Goal: Information Seeking & Learning: Learn about a topic

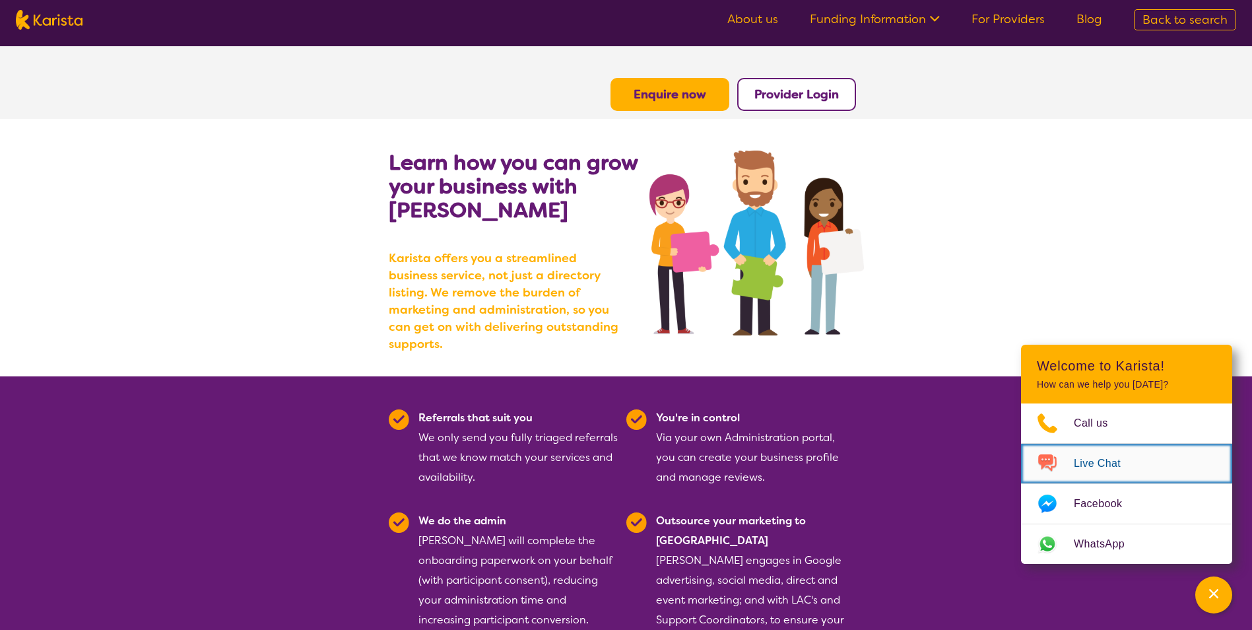
click at [1090, 473] on link "Live Chat" at bounding box center [1126, 464] width 211 height 40
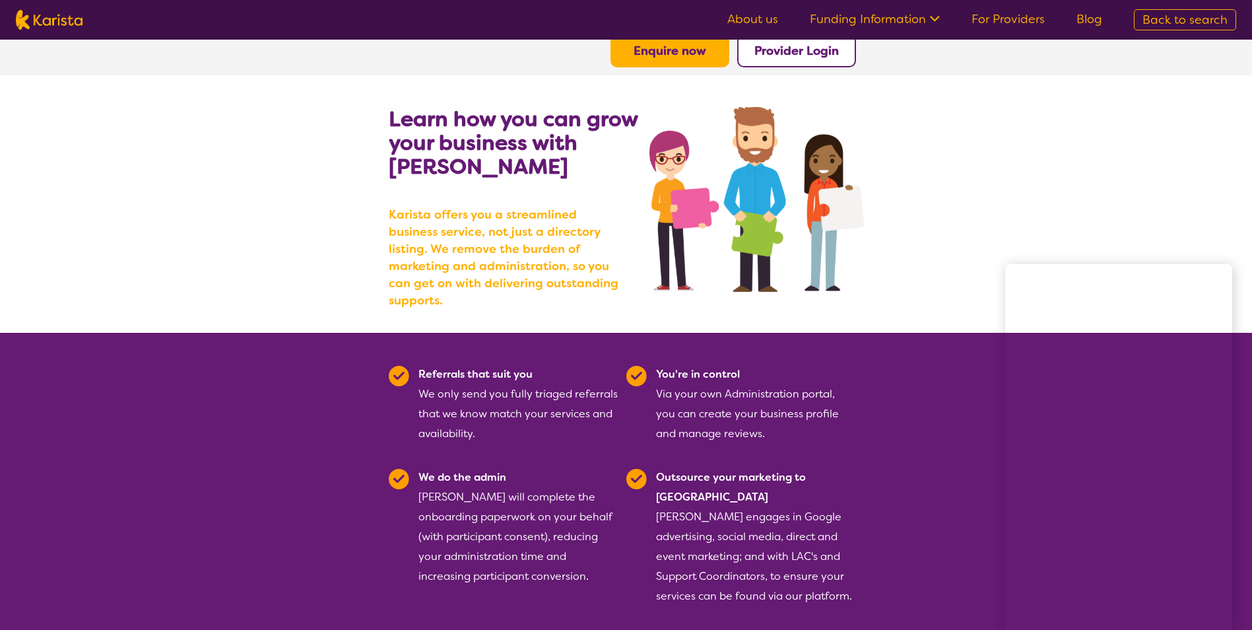
scroll to position [66, 0]
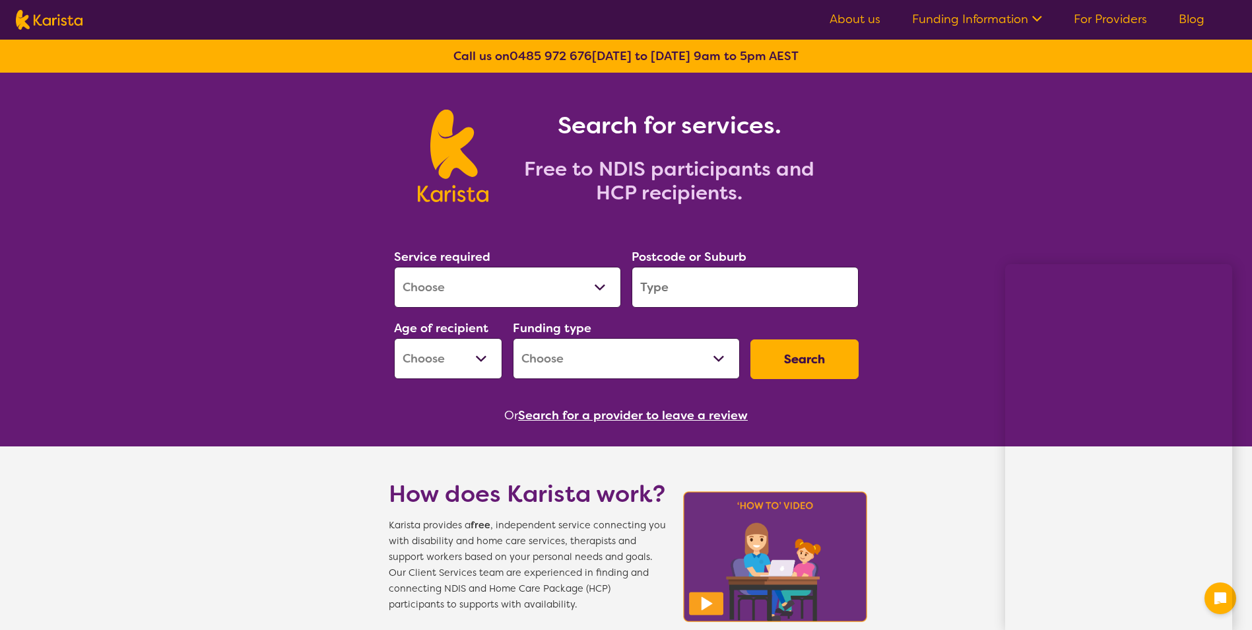
click at [478, 292] on select "Allied Health Assistant Assessment ([MEDICAL_DATA] or [MEDICAL_DATA]) Behaviour…" at bounding box center [507, 287] width 227 height 41
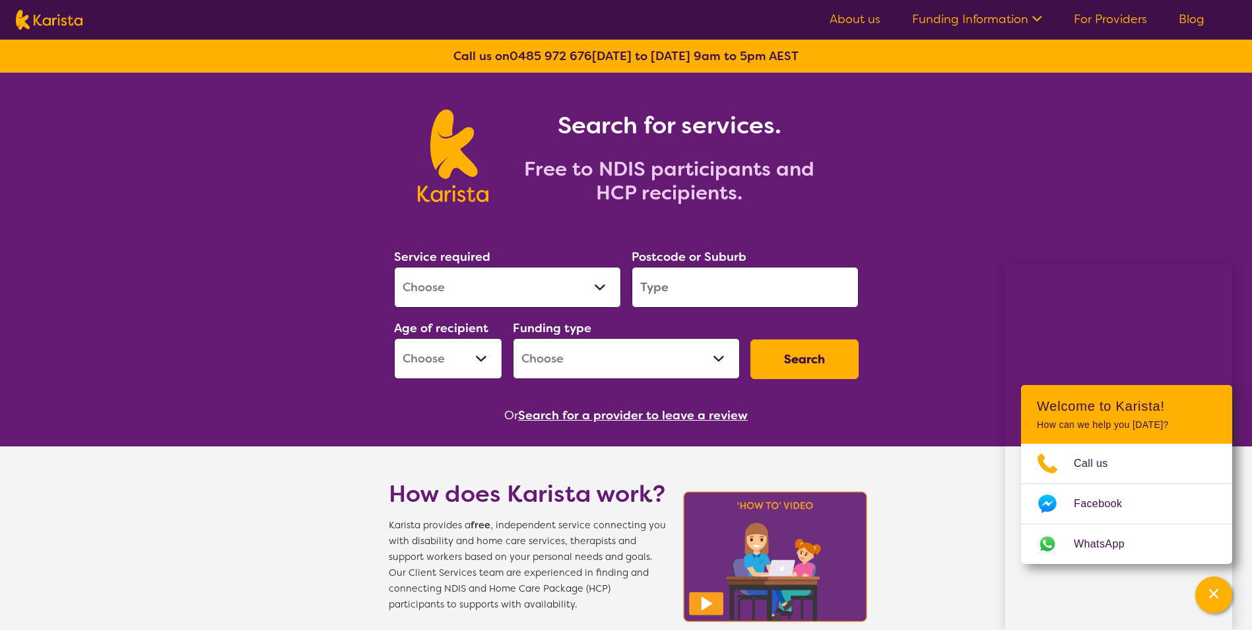
select select "Support worker"
click at [394, 267] on select "Allied Health Assistant Assessment ([MEDICAL_DATA] or [MEDICAL_DATA]) Behaviour…" at bounding box center [507, 287] width 227 height 41
click at [479, 368] on select "Early Childhood - 0 to 9 Child - 10 to 11 Adolescent - 12 to 17 Adult - 18 to 6…" at bounding box center [448, 358] width 108 height 41
click at [640, 289] on input "search" at bounding box center [745, 287] width 227 height 41
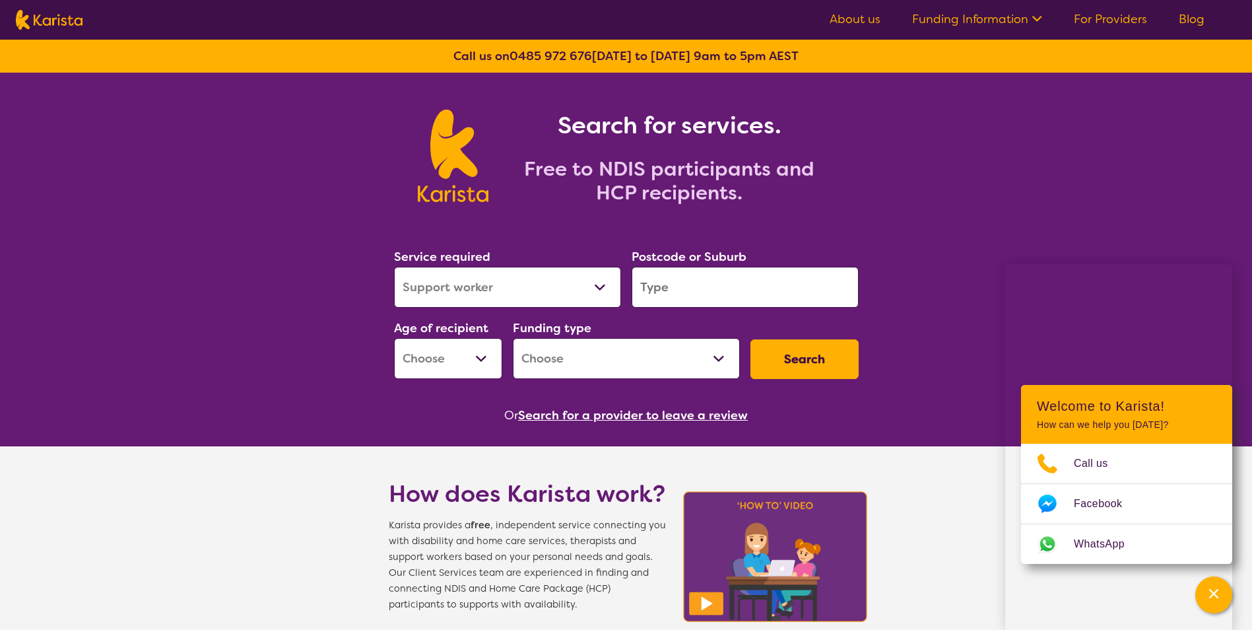
click at [547, 285] on select "Allied Health Assistant Assessment ([MEDICAL_DATA] or [MEDICAL_DATA]) Behaviour…" at bounding box center [507, 287] width 227 height 41
click at [599, 284] on select "Allied Health Assistant Assessment ([MEDICAL_DATA] or [MEDICAL_DATA]) Behaviour…" at bounding box center [507, 287] width 227 height 41
click at [709, 298] on input "search" at bounding box center [745, 287] width 227 height 41
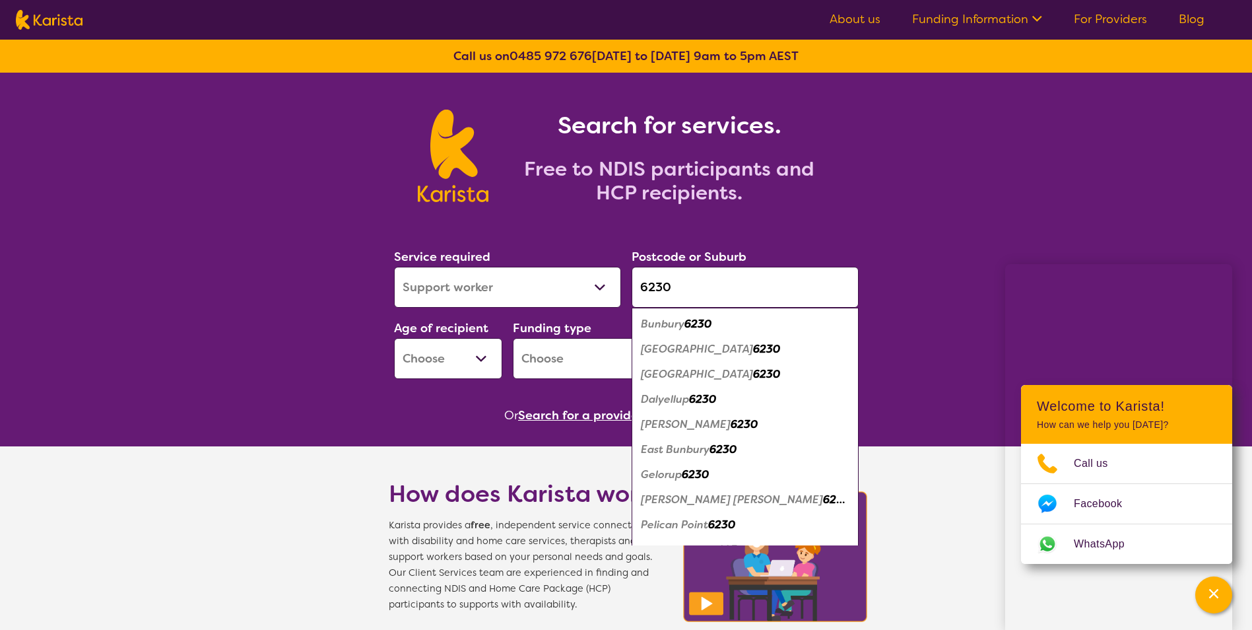
type input "6230"
click at [707, 323] on em "6230" at bounding box center [698, 324] width 27 height 14
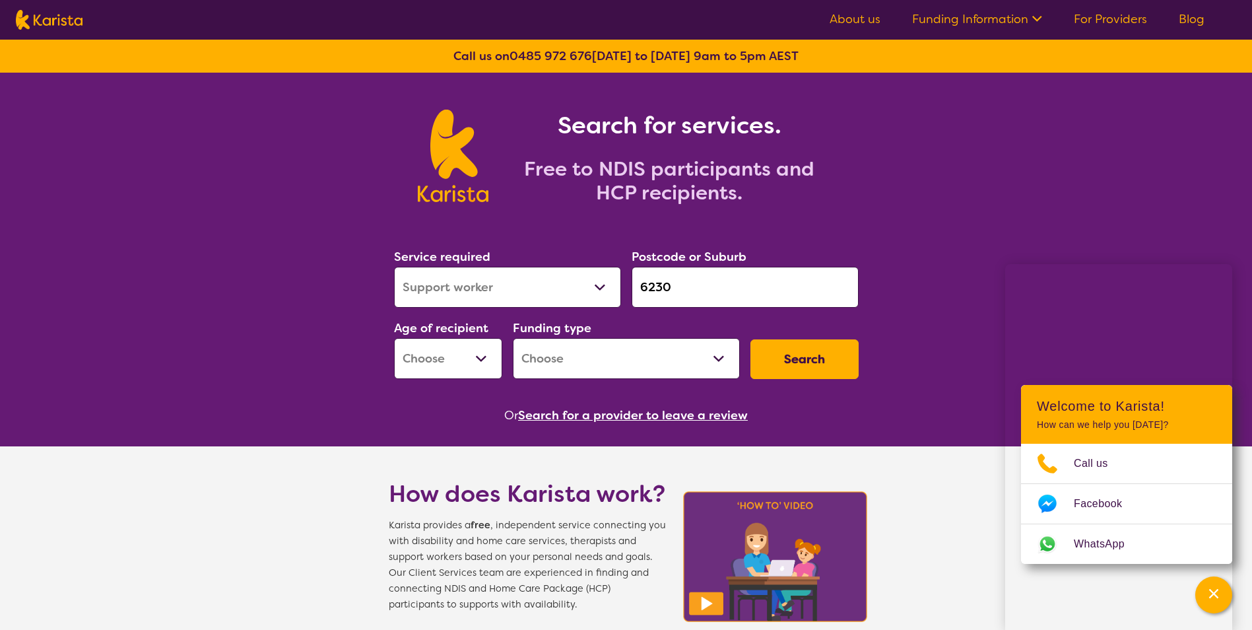
click at [782, 349] on button "Search" at bounding box center [805, 359] width 108 height 40
click at [450, 351] on select "Early Childhood - 0 to 9 Child - 10 to 11 Adolescent - 12 to 17 Adult - 18 to 6…" at bounding box center [448, 358] width 108 height 41
select select "AD"
click at [394, 338] on select "Early Childhood - 0 to 9 Child - 10 to 11 Adolescent - 12 to 17 Adult - 18 to 6…" at bounding box center [448, 358] width 108 height 41
click at [807, 364] on button "Search" at bounding box center [805, 359] width 108 height 40
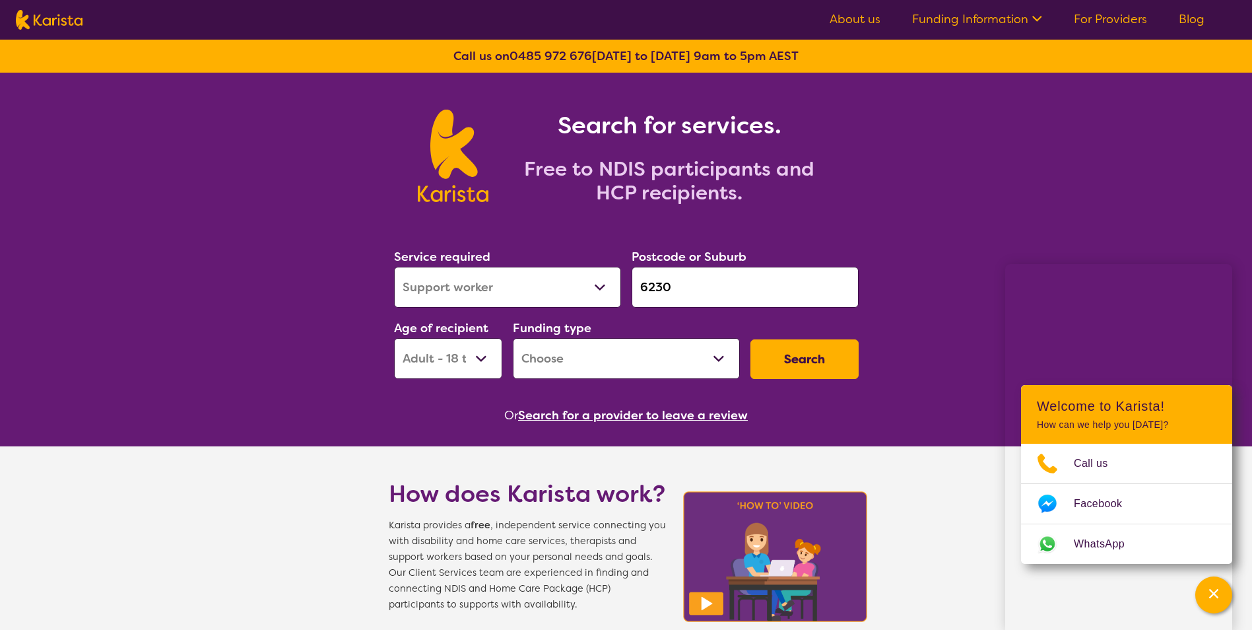
click at [730, 369] on select "Home Care Package (HCP) National Disability Insurance Scheme (NDIS) I don't know" at bounding box center [626, 358] width 227 height 41
select select "i-don-t-know"
click at [513, 338] on select "Home Care Package (HCP) National Disability Insurance Scheme (NDIS) I don't know" at bounding box center [626, 358] width 227 height 41
click at [787, 361] on button "Search" at bounding box center [805, 359] width 108 height 40
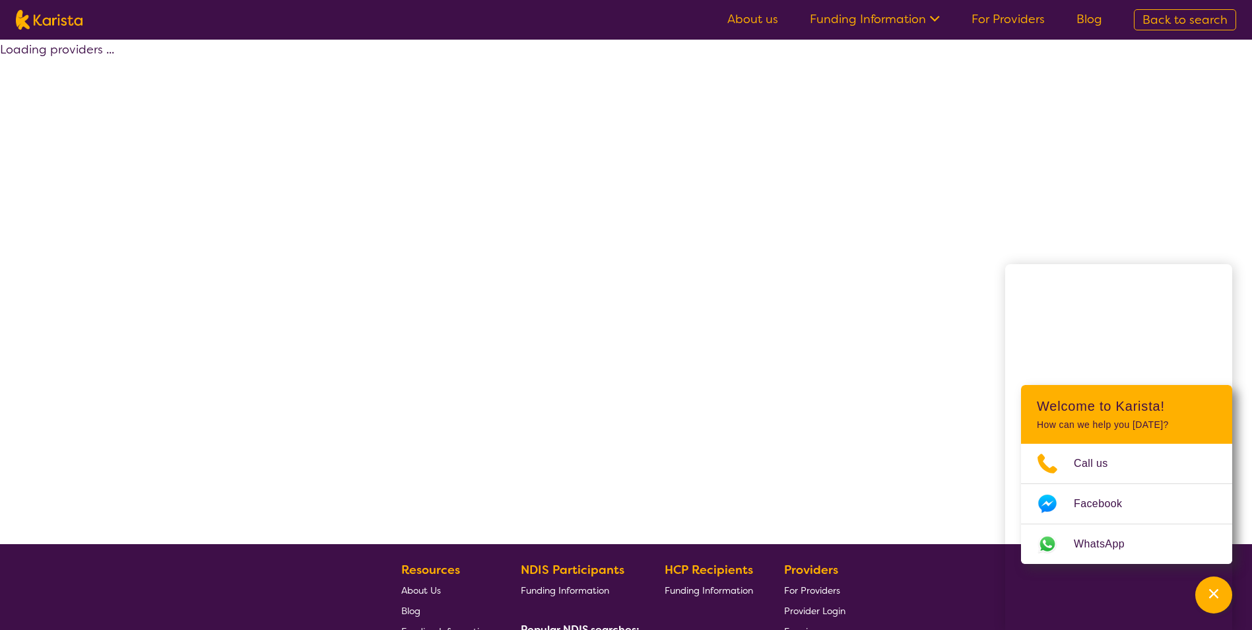
select select "Support worker"
select select "AD"
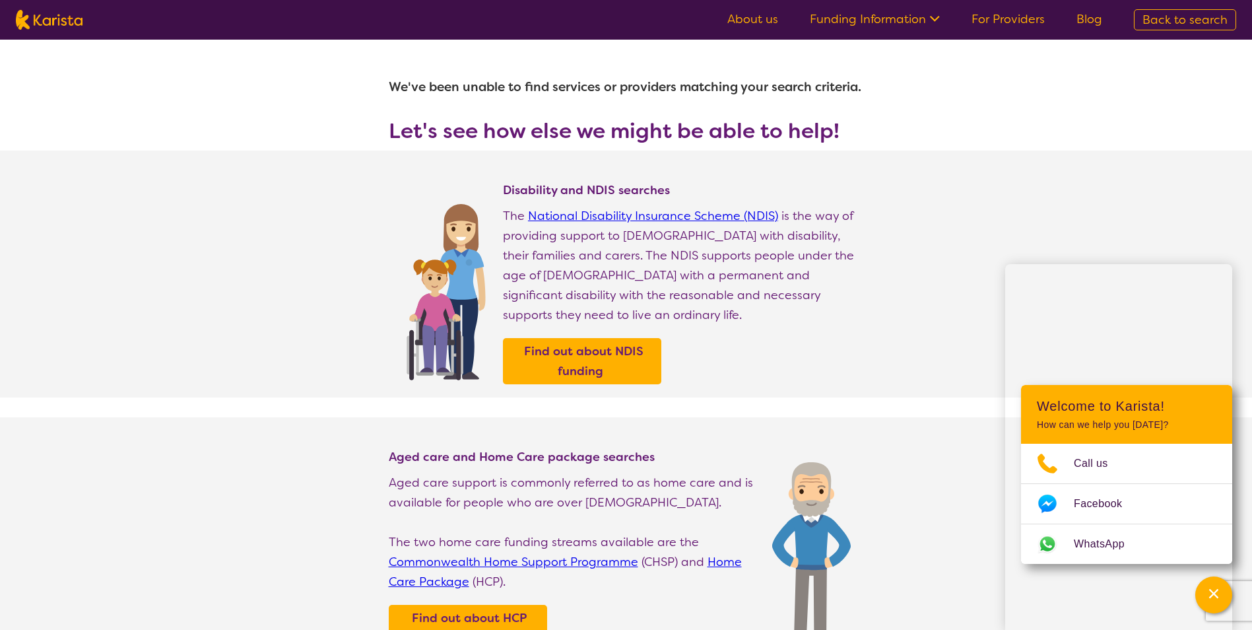
click at [782, 24] on ul "About us Funding Information NDIS - National Disability Insurance Scheme HCP - …" at bounding box center [915, 19] width 407 height 21
click at [771, 14] on link "About us" at bounding box center [753, 19] width 51 height 16
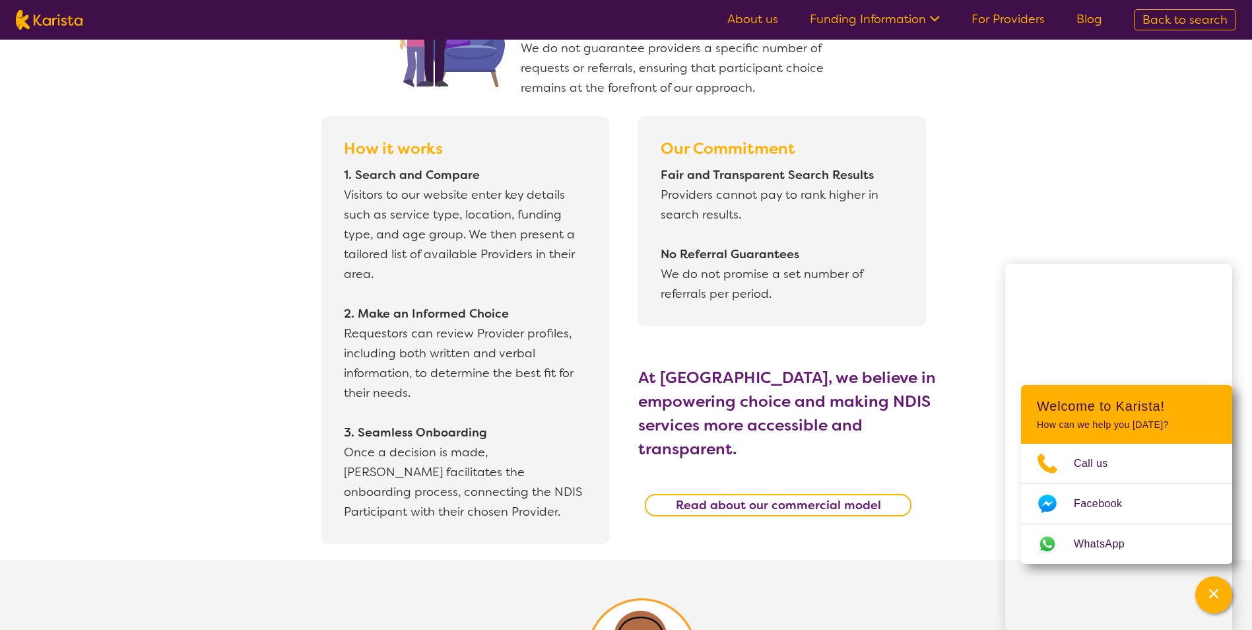
scroll to position [1122, 0]
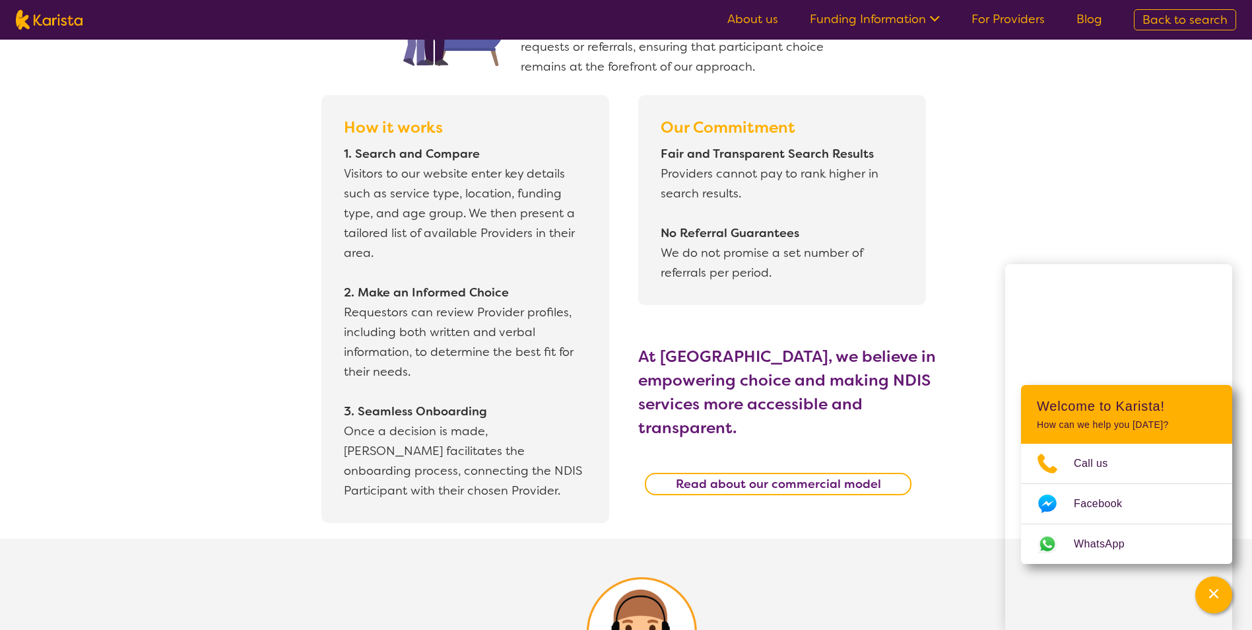
click at [173, 222] on div "How it works 1. Search and Compare Visitors to our website enter key details su…" at bounding box center [638, 317] width 1227 height 444
